Goal: Check status: Check status

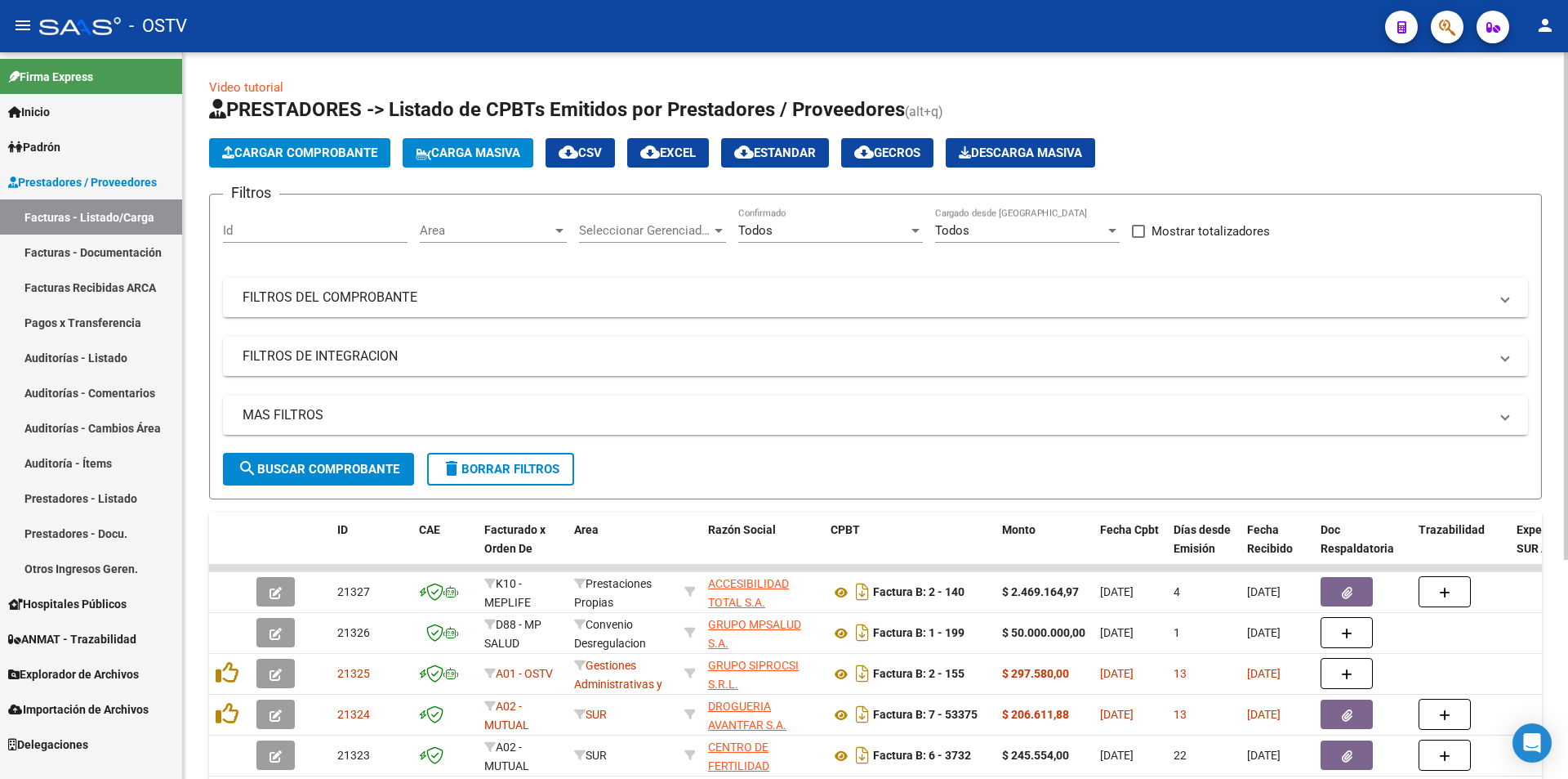
click at [296, 458] on button "search Buscar Comprobante" at bounding box center [318, 469] width 191 height 33
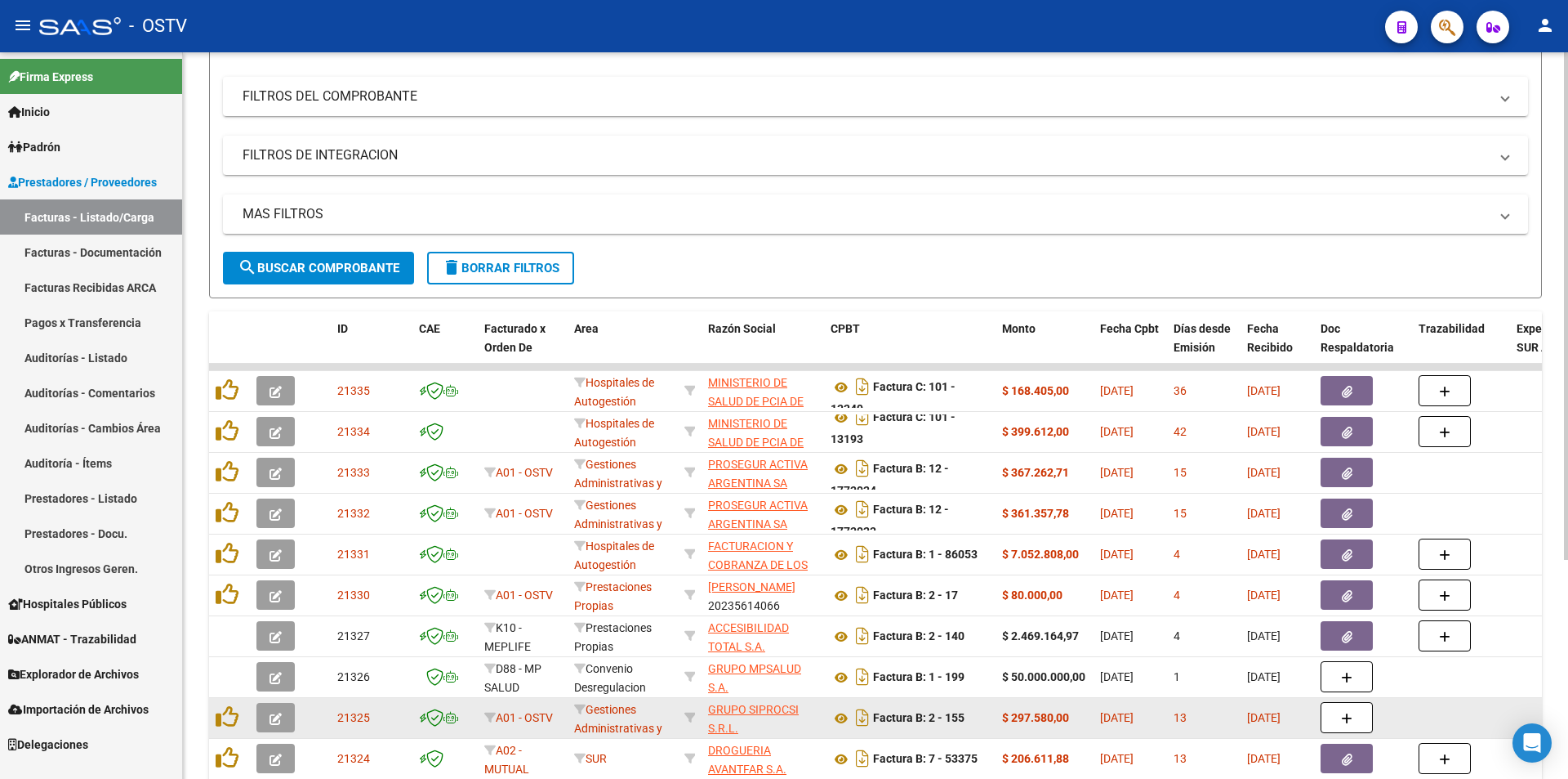
scroll to position [246, 0]
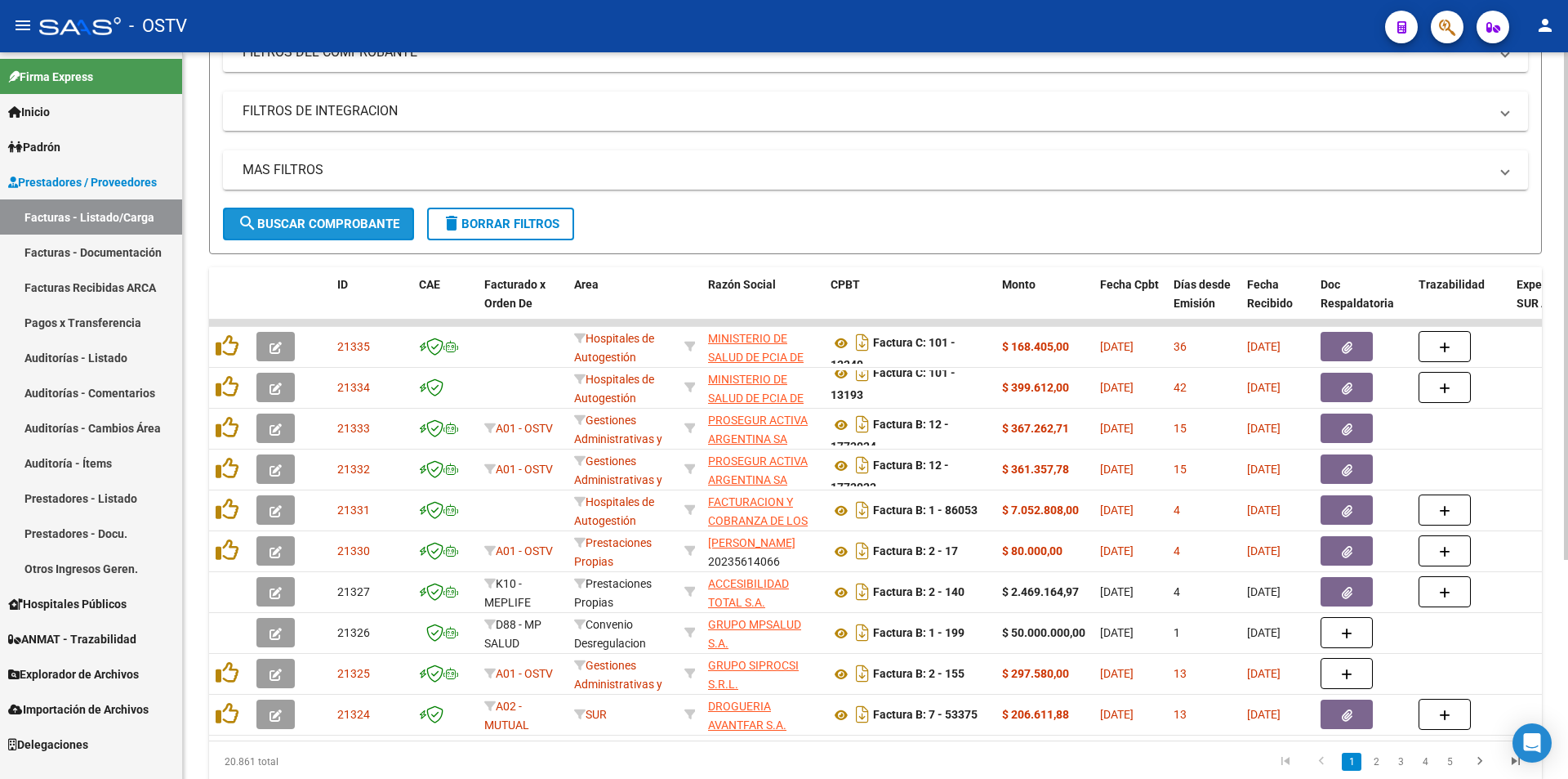
click at [333, 224] on span "search Buscar Comprobante" at bounding box center [318, 224] width 162 height 14
click at [88, 319] on link "Pagos x Transferencia" at bounding box center [91, 322] width 182 height 35
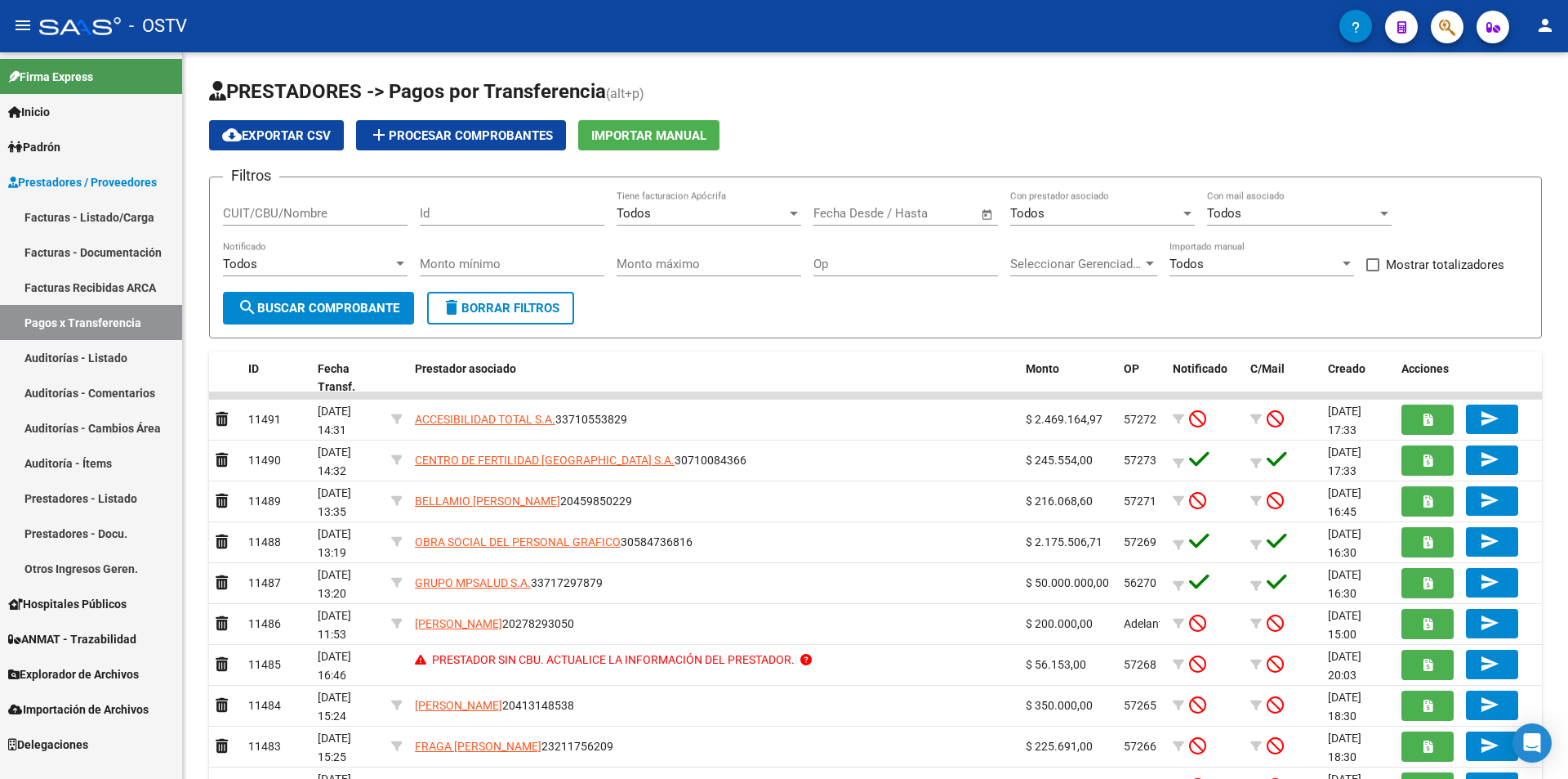
click at [91, 208] on link "Facturas - Listado/Carga" at bounding box center [91, 217] width 182 height 35
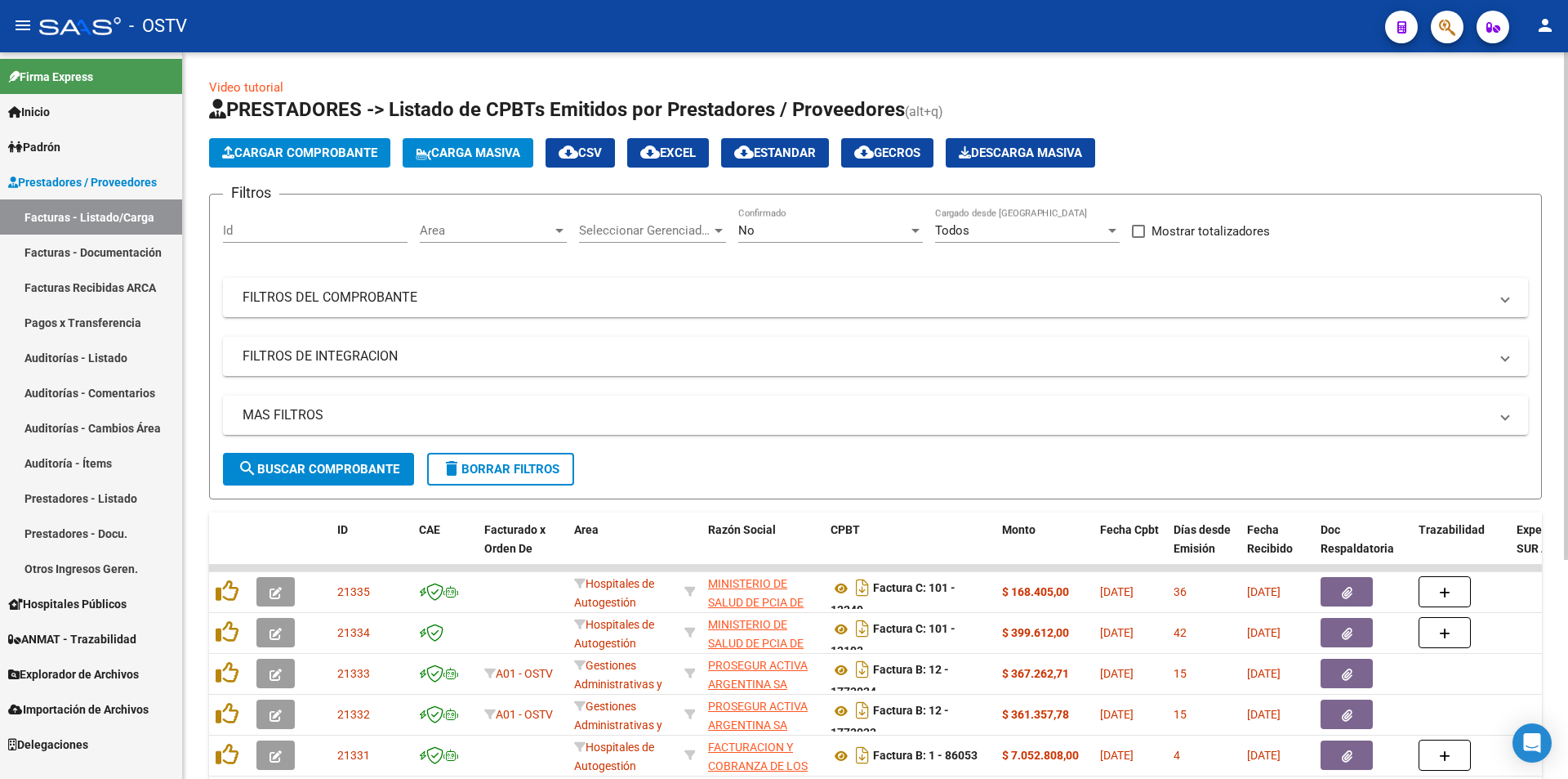
click at [823, 229] on div "No" at bounding box center [823, 230] width 170 height 14
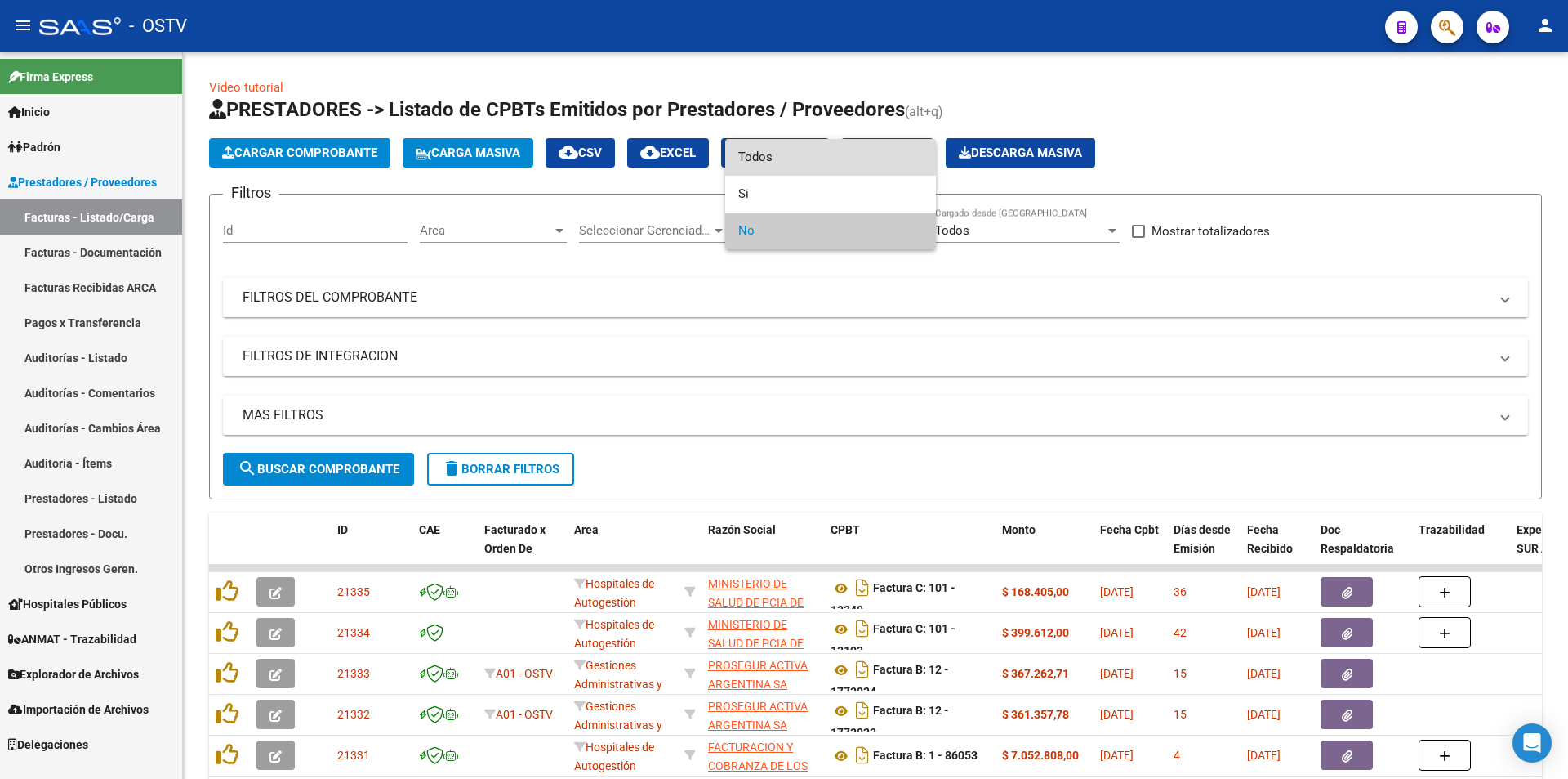
click at [806, 153] on span "Todos" at bounding box center [831, 157] width 185 height 36
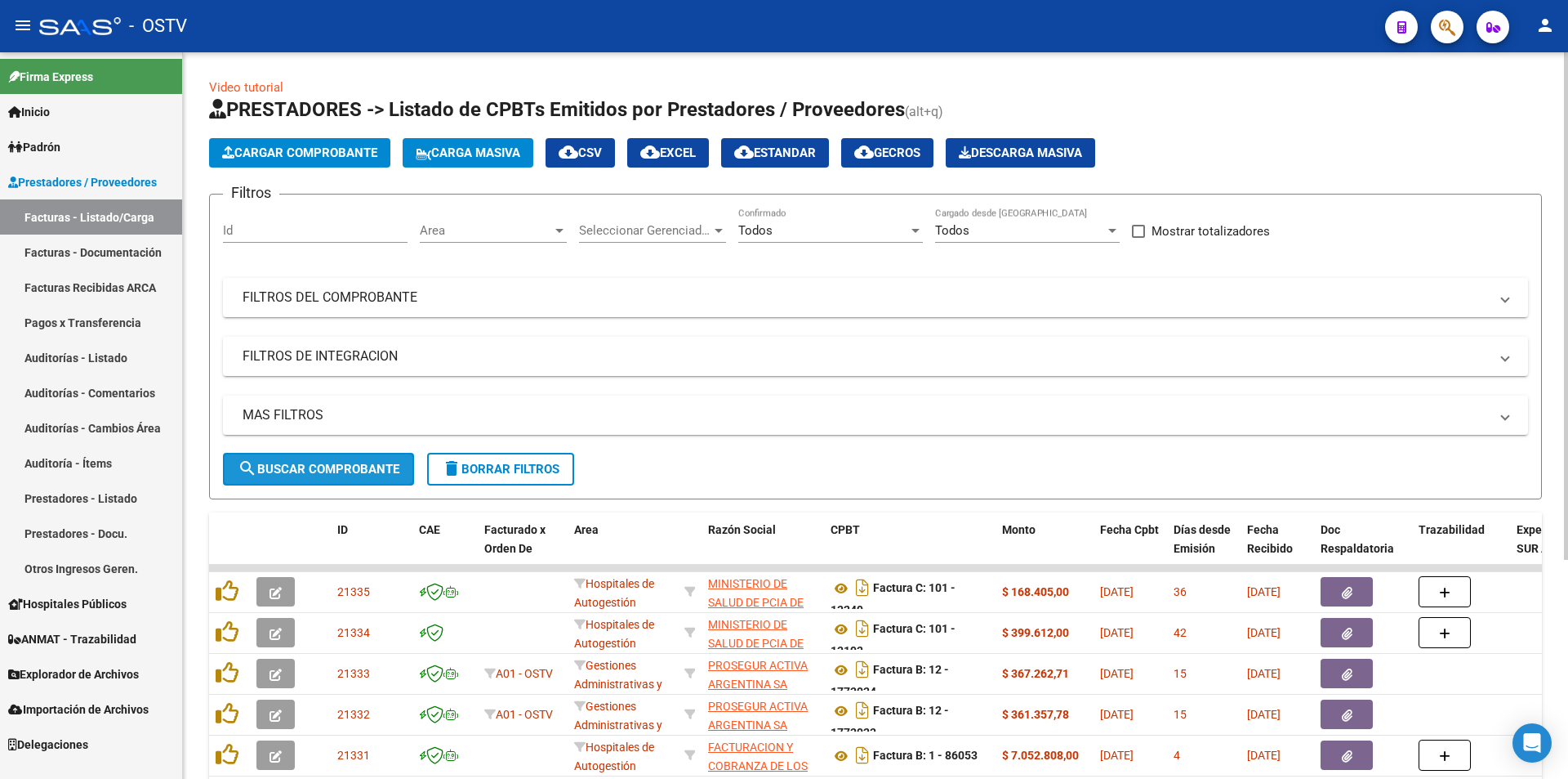
click at [321, 460] on button "search Buscar Comprobante" at bounding box center [318, 469] width 191 height 33
click at [321, 461] on span "search Buscar Comprobante" at bounding box center [318, 468] width 162 height 14
click at [306, 466] on span "search Buscar Comprobante" at bounding box center [318, 468] width 162 height 14
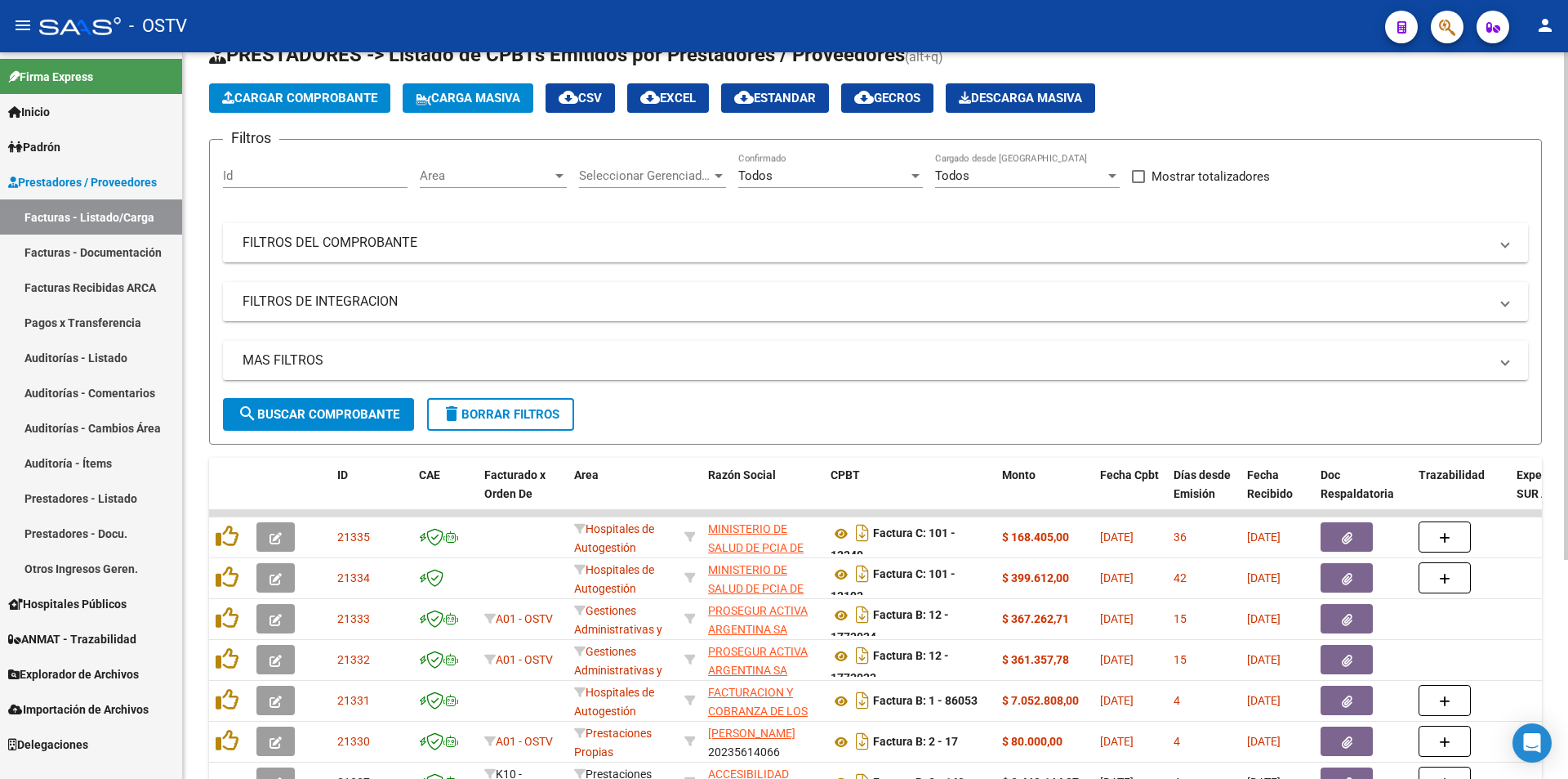
scroll to position [82, 0]
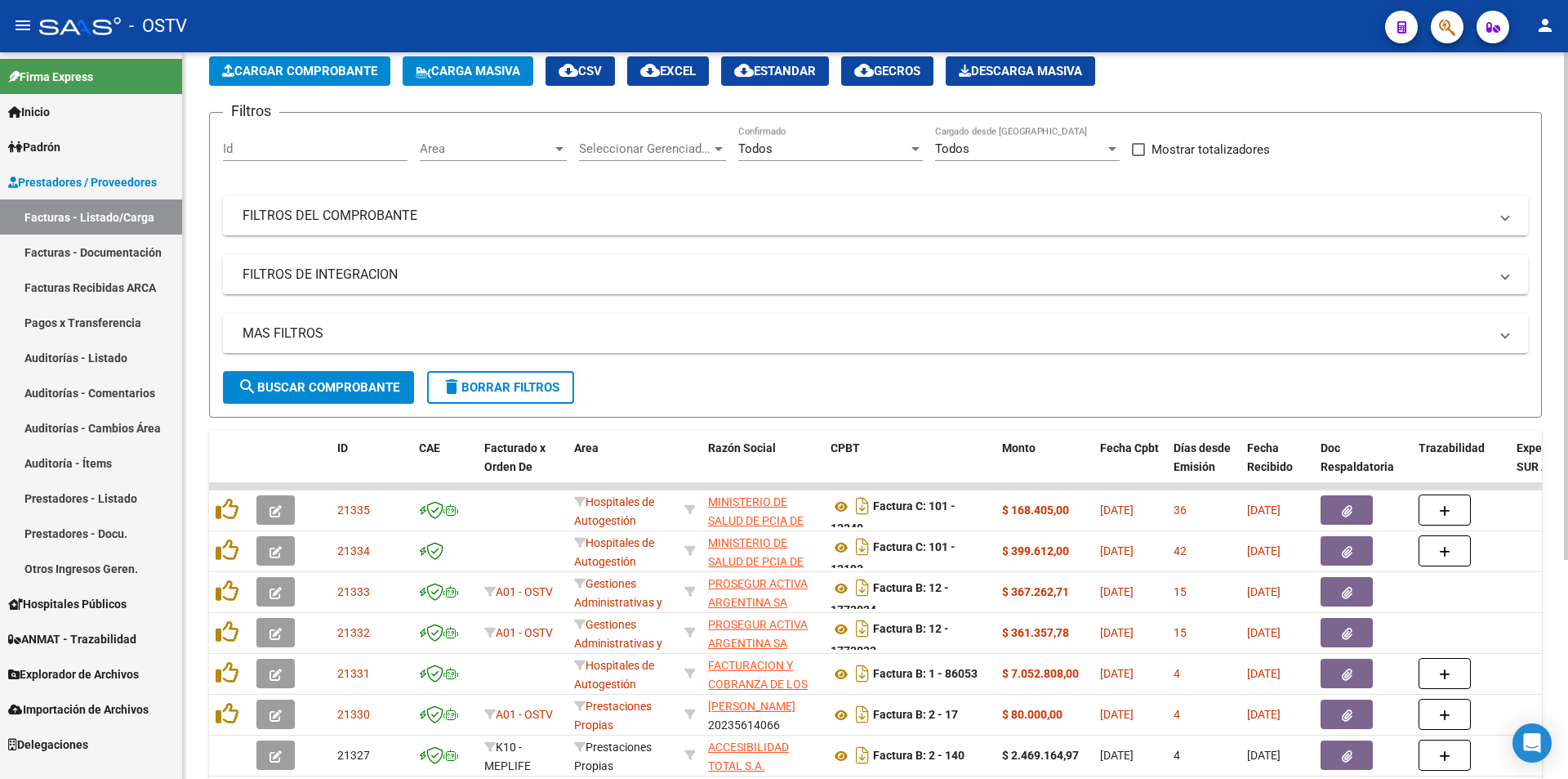
click at [328, 389] on span "search Buscar Comprobante" at bounding box center [318, 387] width 162 height 14
click at [316, 383] on span "search Buscar Comprobante" at bounding box center [318, 387] width 162 height 14
click at [316, 376] on button "search Buscar Comprobante" at bounding box center [318, 388] width 191 height 33
click at [322, 388] on span "search Buscar Comprobante" at bounding box center [318, 387] width 162 height 14
click at [306, 380] on span "search Buscar Comprobante" at bounding box center [318, 387] width 162 height 14
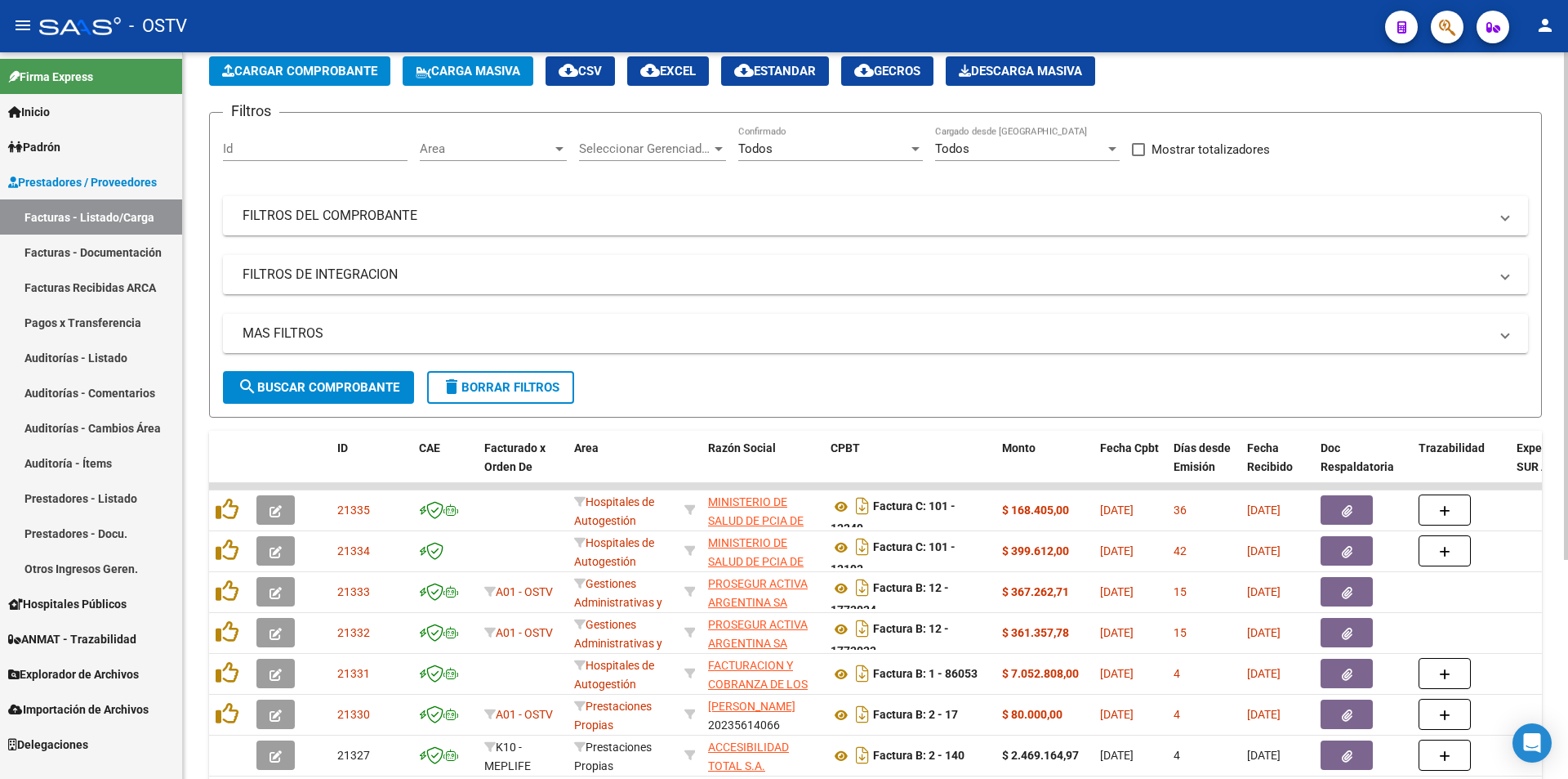
click at [334, 382] on span "search Buscar Comprobante" at bounding box center [318, 387] width 162 height 14
click at [316, 384] on span "search Buscar Comprobante" at bounding box center [318, 387] width 162 height 14
click at [334, 383] on span "search Buscar Comprobante" at bounding box center [318, 387] width 162 height 14
click at [317, 375] on button "search Buscar Comprobante" at bounding box center [318, 388] width 191 height 33
drag, startPoint x: 312, startPoint y: 367, endPoint x: 315, endPoint y: 378, distance: 11.4
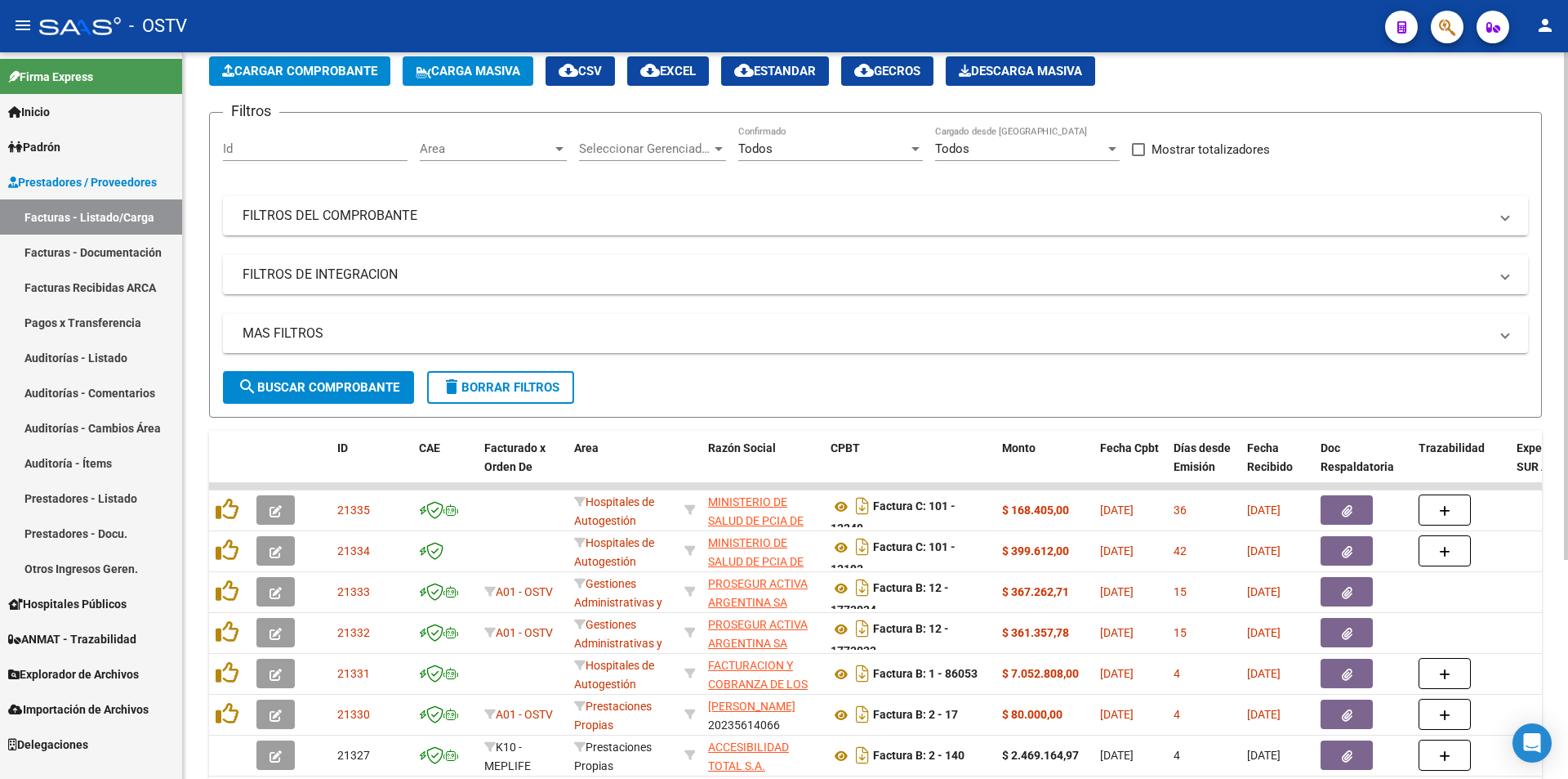
click at [314, 376] on form "Filtros Id Area Area Seleccionar Gerenciador Seleccionar Gerenciador Todos Conf…" at bounding box center [876, 265] width 1333 height 306
click at [315, 378] on button "search Buscar Comprobante" at bounding box center [318, 388] width 191 height 33
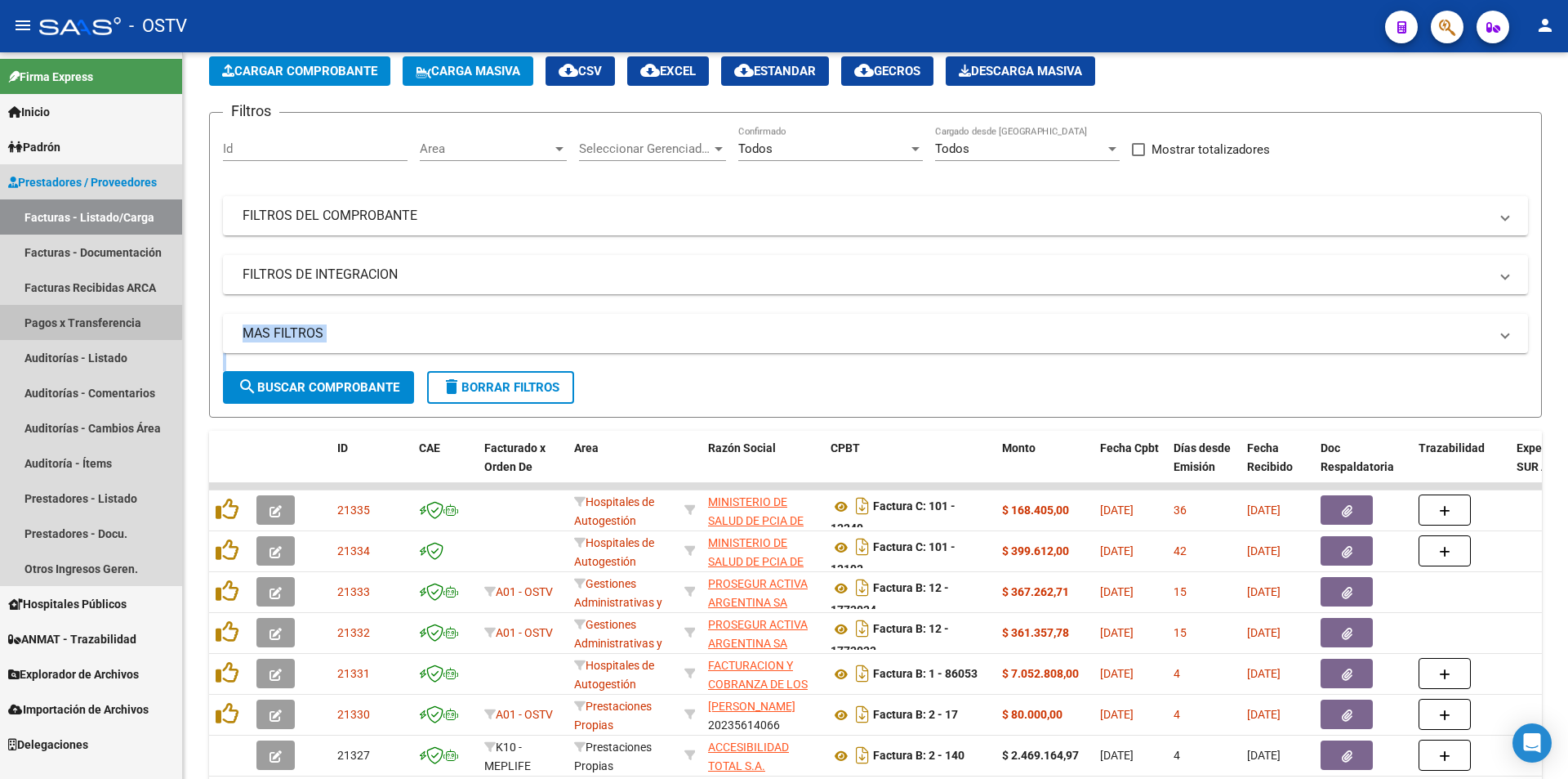
click at [91, 321] on link "Pagos x Transferencia" at bounding box center [91, 322] width 182 height 35
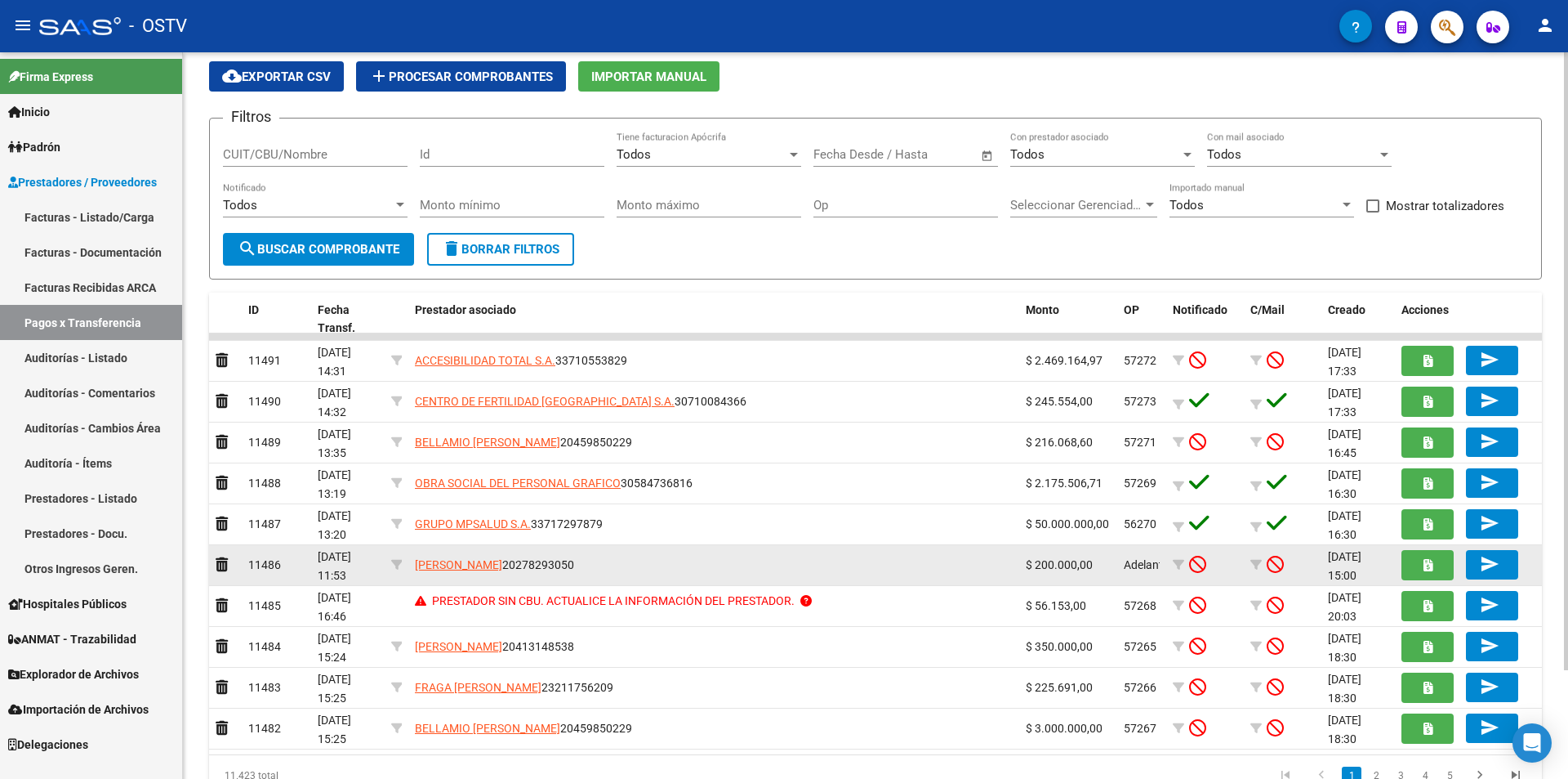
scroll to position [82, 0]
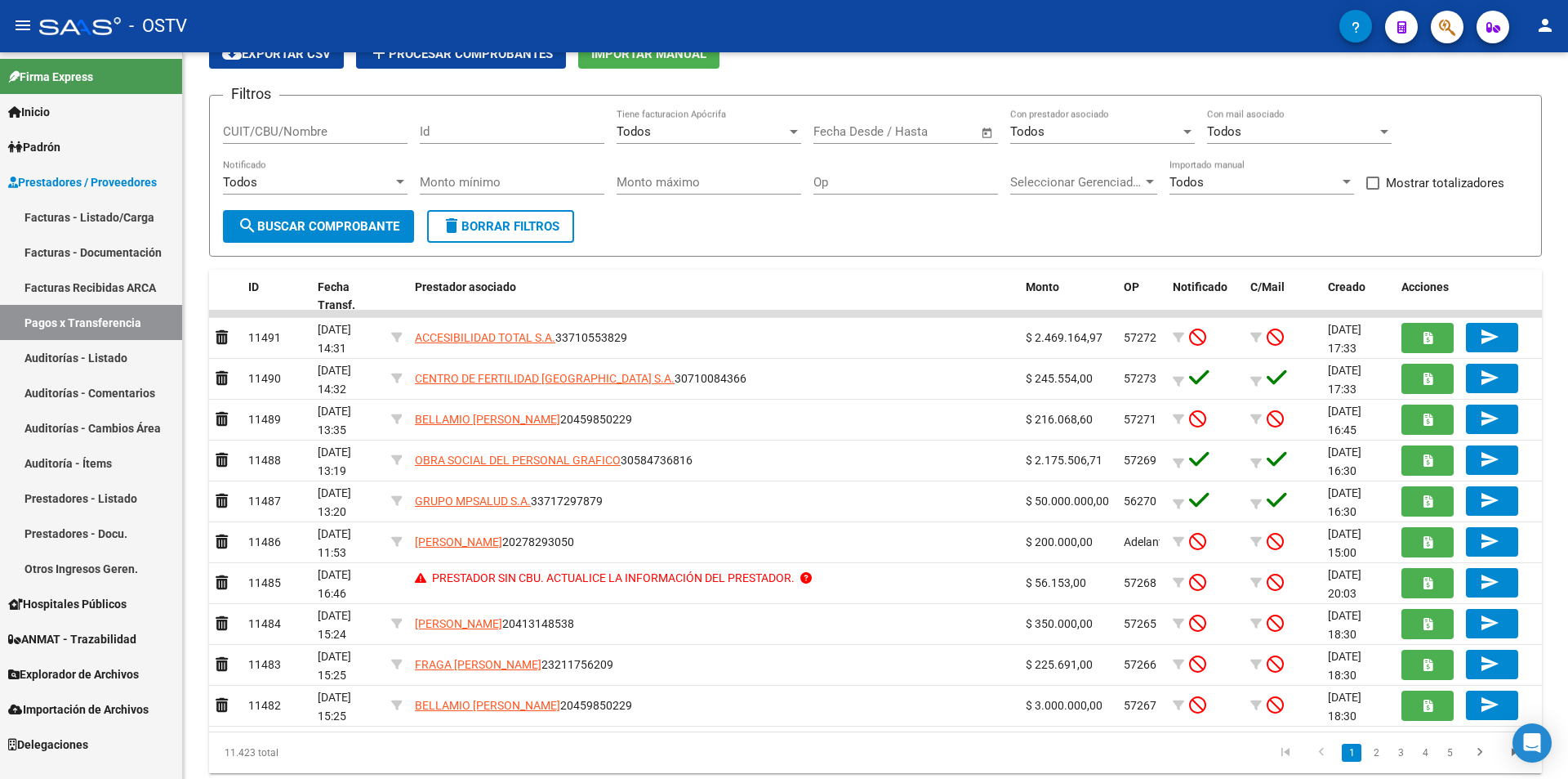
click at [86, 225] on link "Facturas - Listado/Carga" at bounding box center [91, 217] width 182 height 35
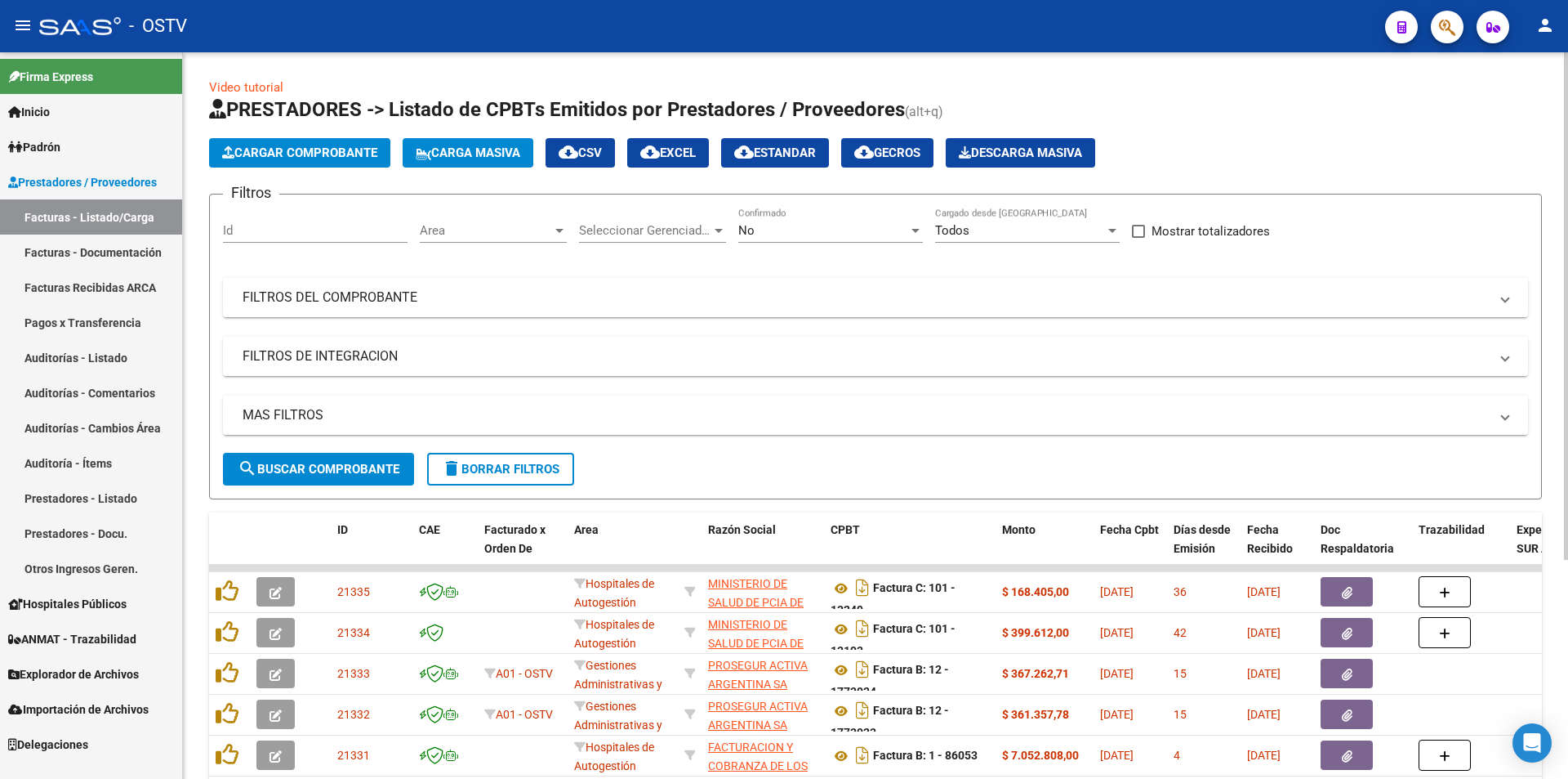
click at [763, 232] on div "No" at bounding box center [823, 230] width 170 height 14
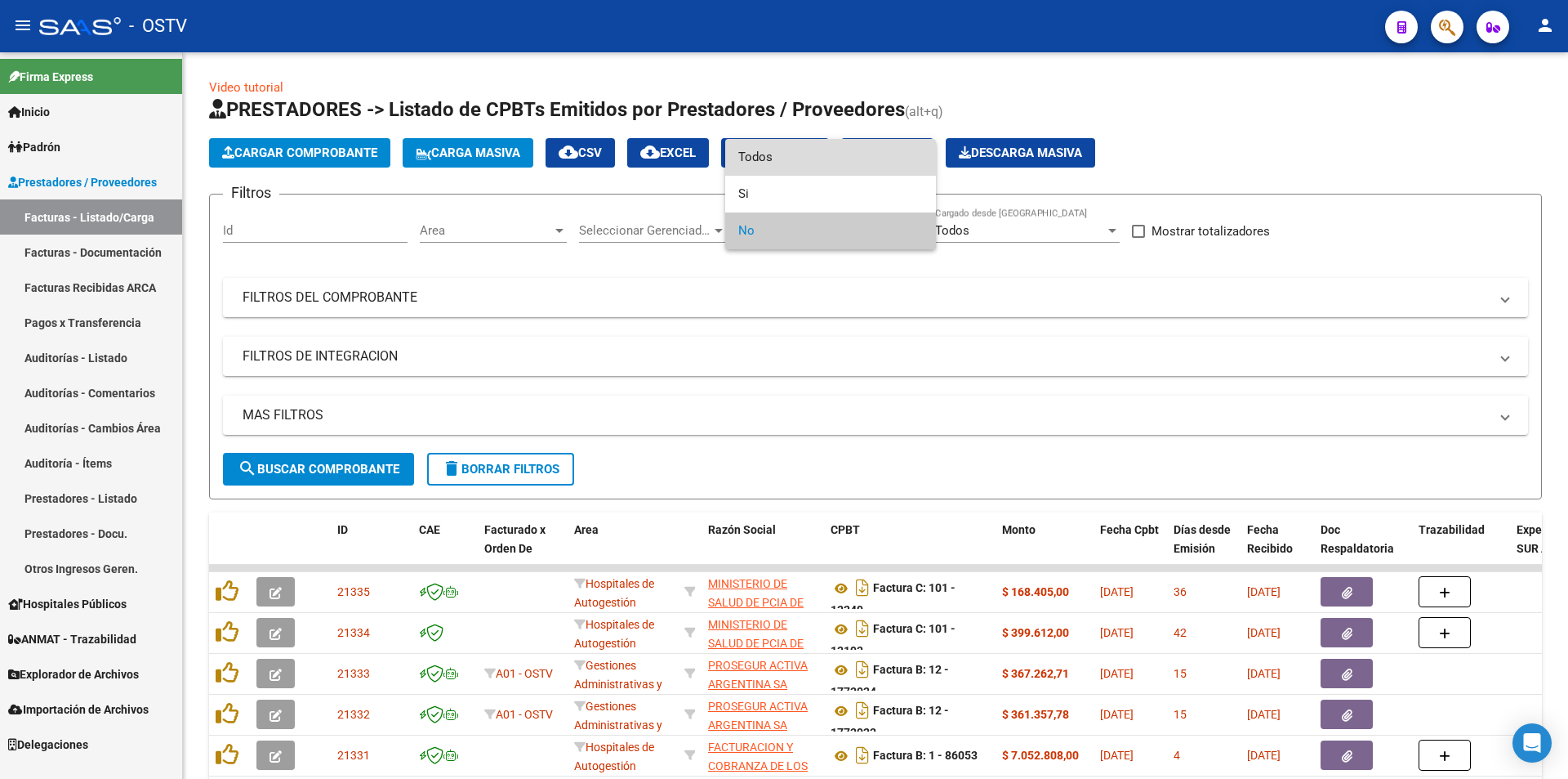
click at [771, 159] on span "Todos" at bounding box center [831, 157] width 185 height 36
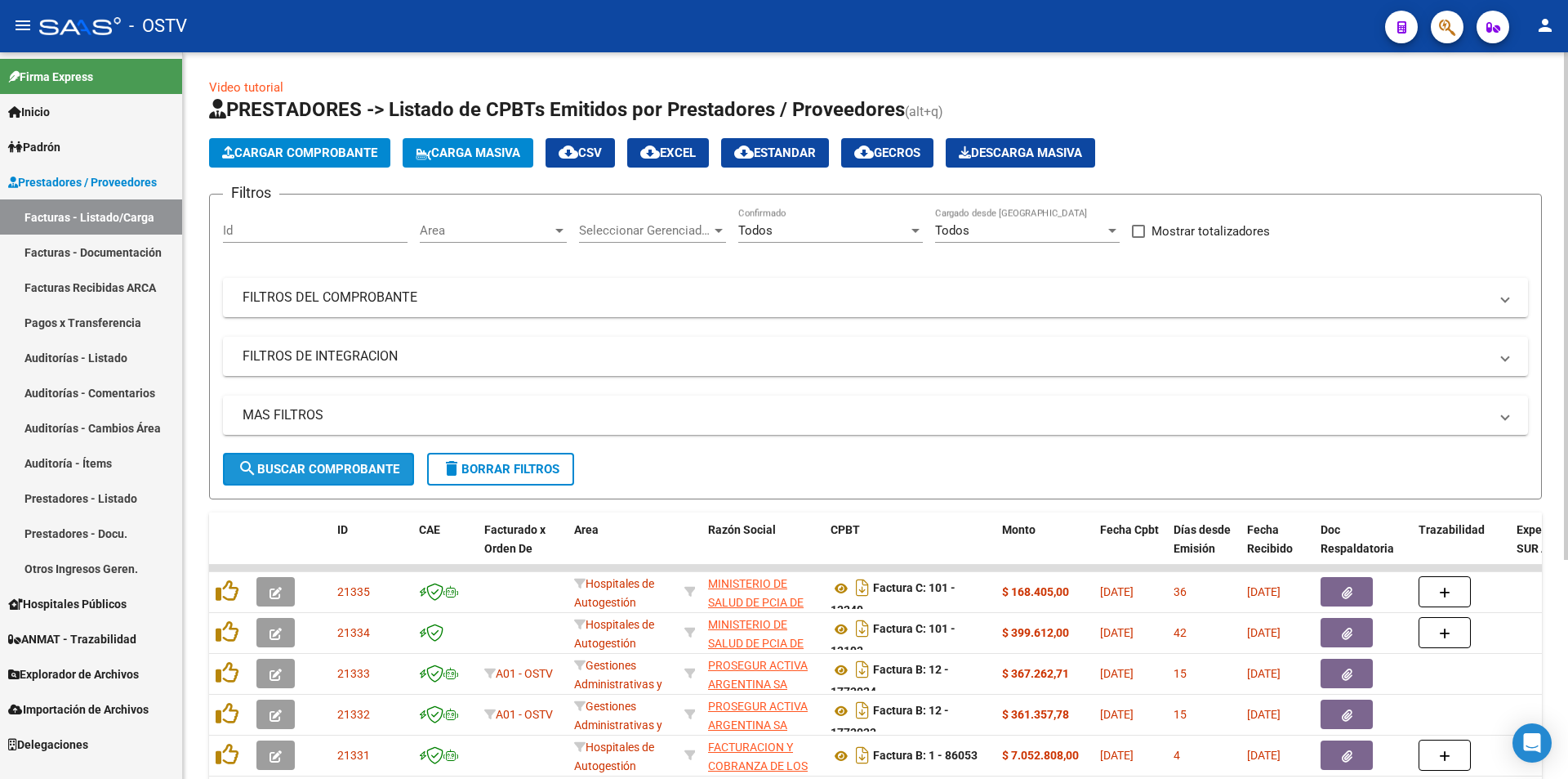
click at [340, 467] on span "search Buscar Comprobante" at bounding box center [318, 468] width 162 height 14
click at [313, 466] on span "search Buscar Comprobante" at bounding box center [318, 468] width 162 height 14
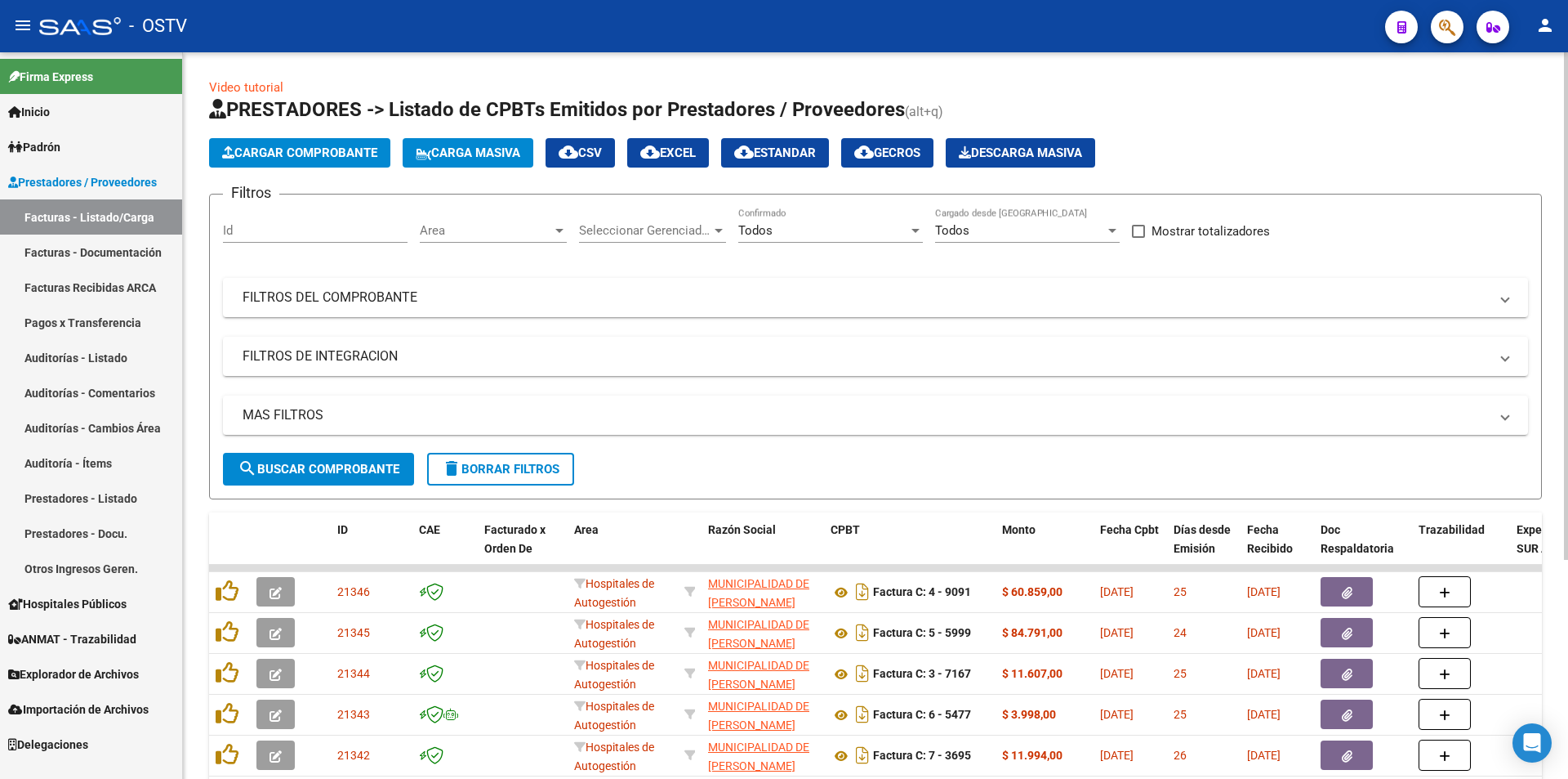
click at [300, 464] on span "search Buscar Comprobante" at bounding box center [318, 468] width 162 height 14
click at [329, 461] on span "search Buscar Comprobante" at bounding box center [318, 468] width 162 height 14
click at [320, 462] on span "search Buscar Comprobante" at bounding box center [318, 468] width 162 height 14
click at [307, 472] on span "search Buscar Comprobante" at bounding box center [318, 468] width 162 height 14
click at [316, 467] on span "search Buscar Comprobante" at bounding box center [318, 468] width 162 height 14
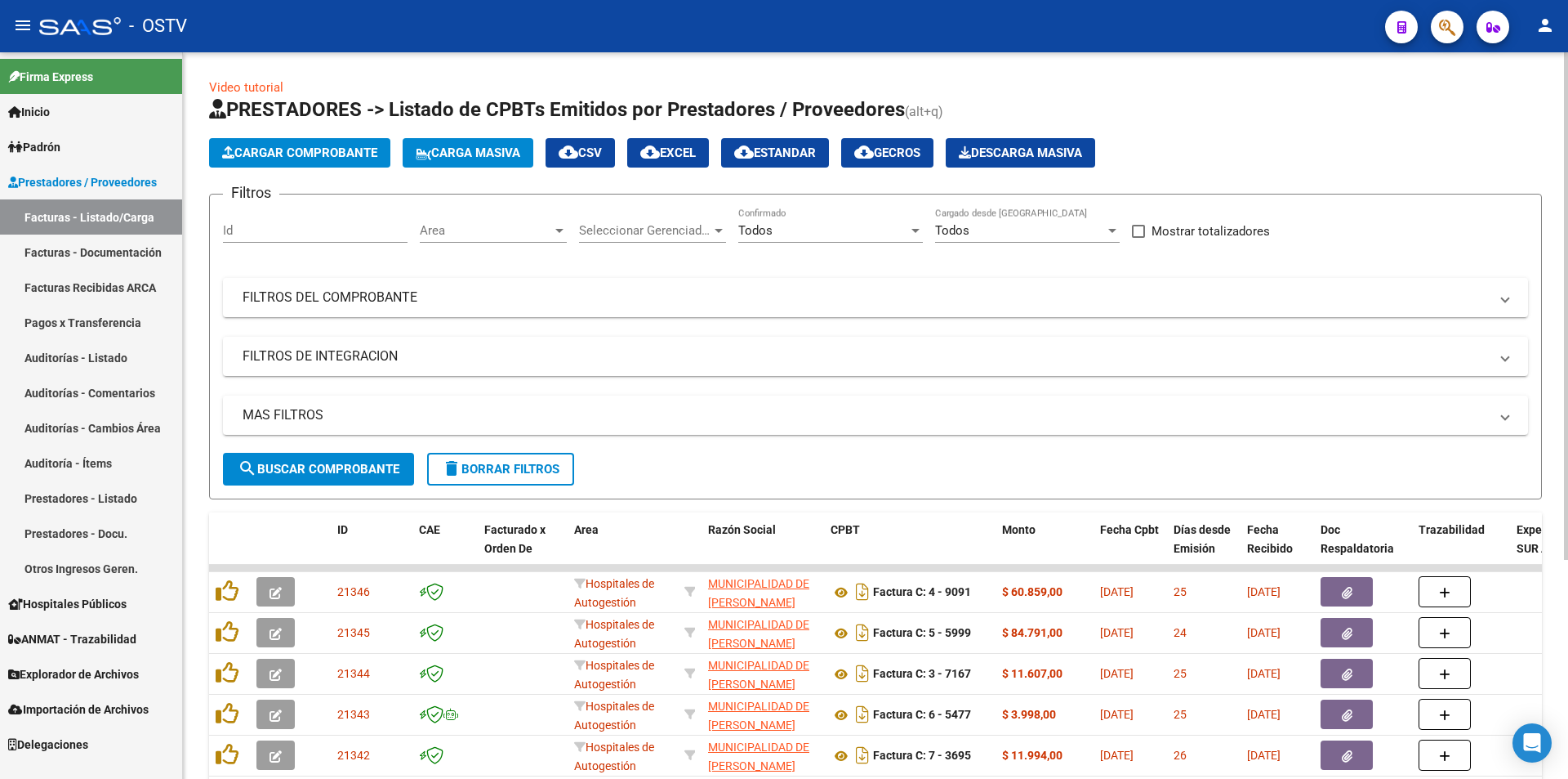
click at [319, 461] on span "search Buscar Comprobante" at bounding box center [318, 468] width 162 height 14
click at [317, 473] on span "search Buscar Comprobante" at bounding box center [318, 468] width 162 height 14
click at [312, 467] on span "search Buscar Comprobante" at bounding box center [318, 468] width 162 height 14
click at [317, 466] on span "search Buscar Comprobante" at bounding box center [318, 468] width 162 height 14
click at [294, 466] on span "search Buscar Comprobante" at bounding box center [318, 468] width 162 height 14
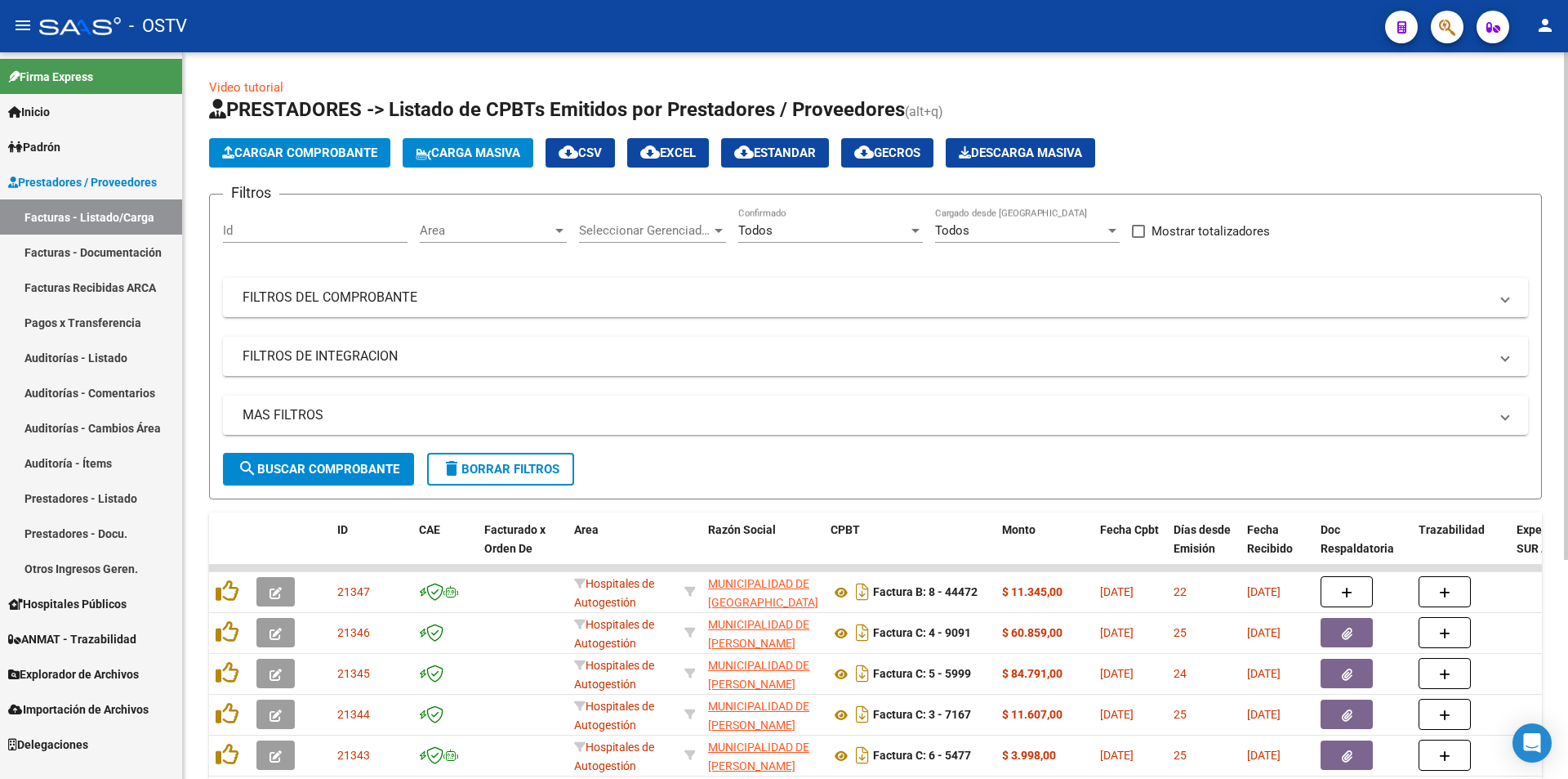
click at [320, 471] on span "search Buscar Comprobante" at bounding box center [318, 468] width 162 height 14
